Goal: Task Accomplishment & Management: Manage account settings

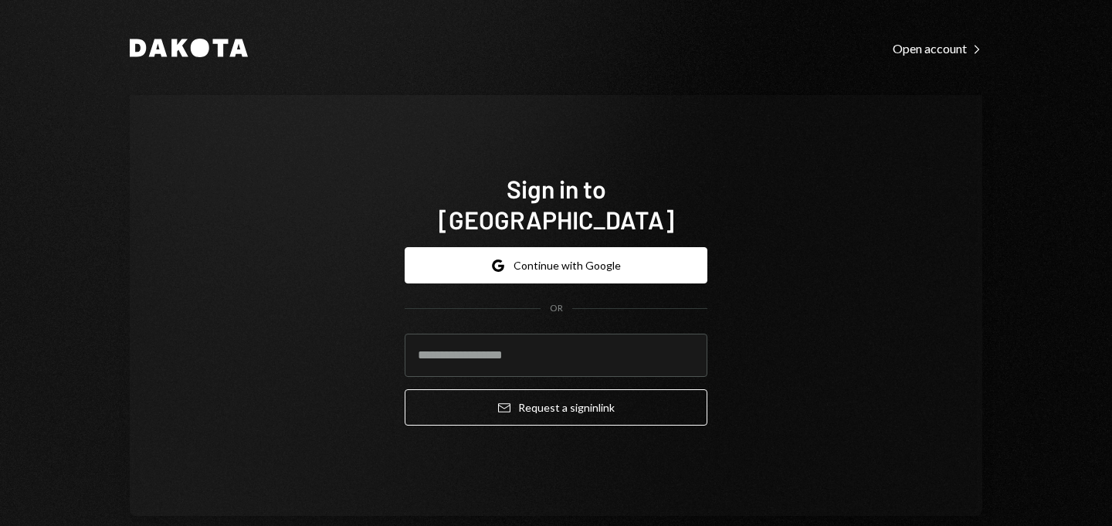
click at [528, 254] on button "Google Continue with Google" at bounding box center [556, 265] width 303 height 36
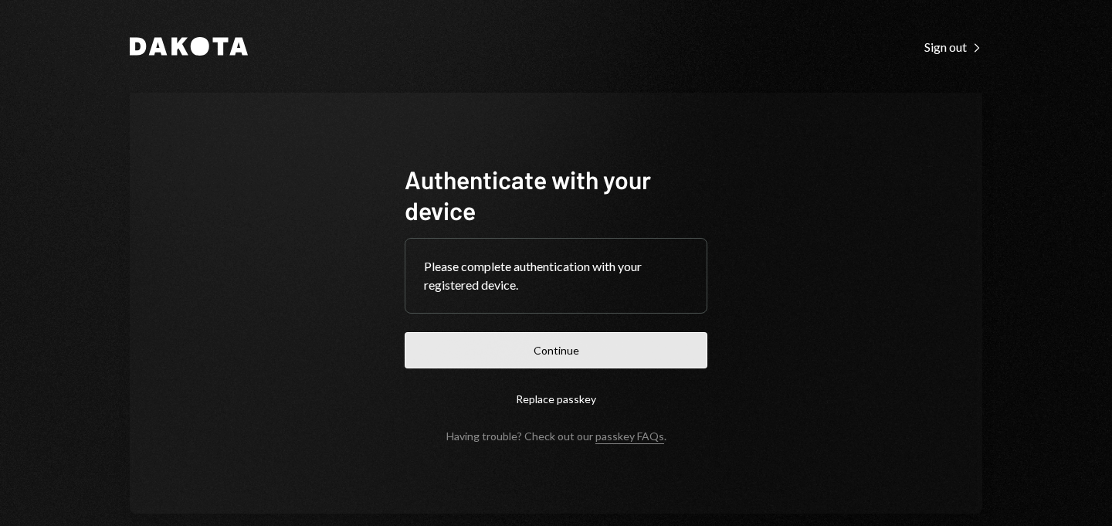
click at [504, 348] on button "Continue" at bounding box center [556, 350] width 303 height 36
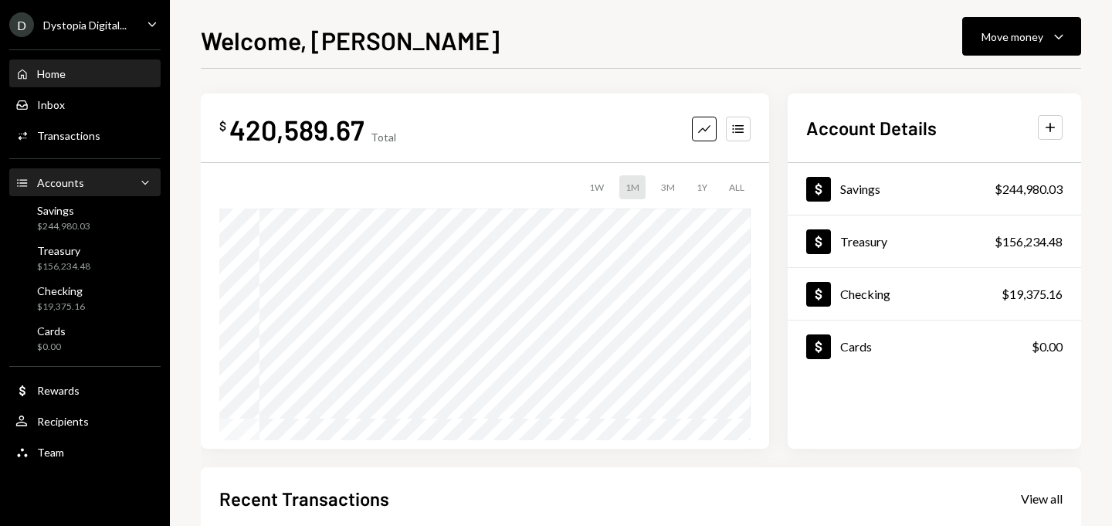
click at [104, 189] on div "Accounts Accounts Caret Down" at bounding box center [84, 183] width 139 height 17
